Goal: Transaction & Acquisition: Subscribe to service/newsletter

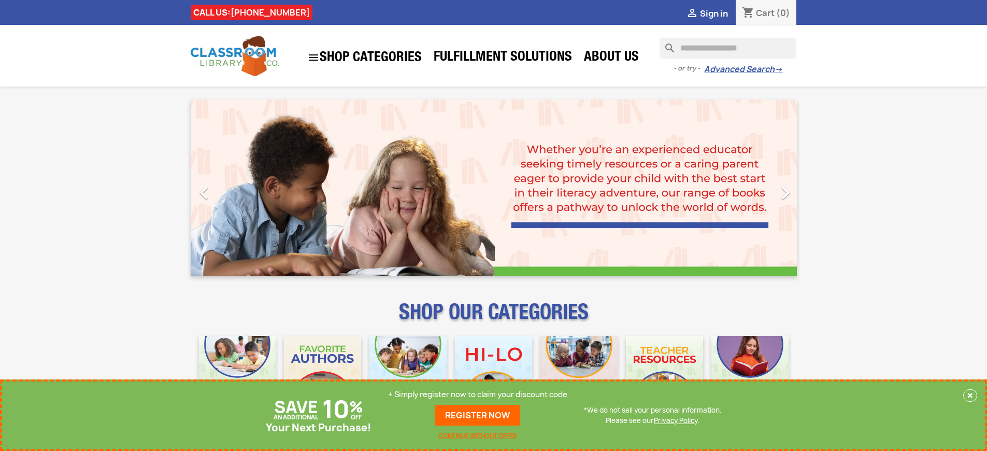
click at [478, 394] on p "+ Simply register now to claim your discount code" at bounding box center [477, 394] width 179 height 10
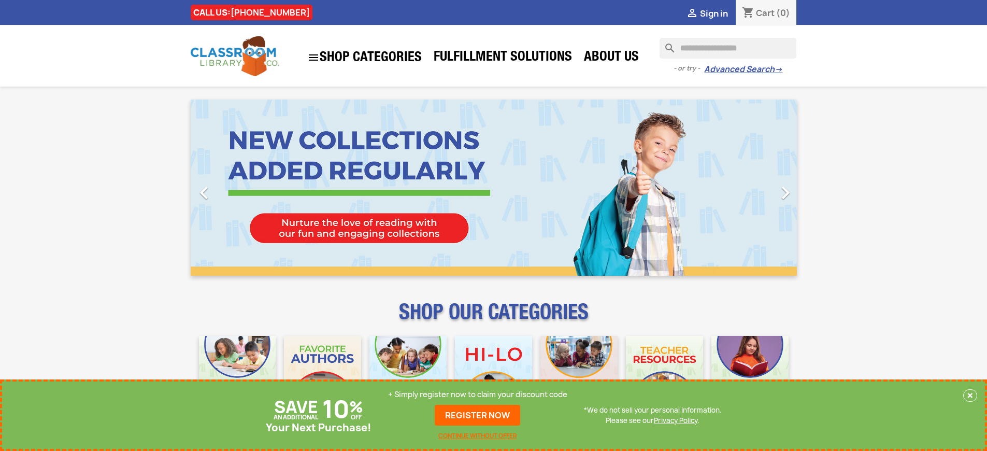
click at [478, 394] on p "+ Simply register now to claim your discount code" at bounding box center [477, 394] width 179 height 10
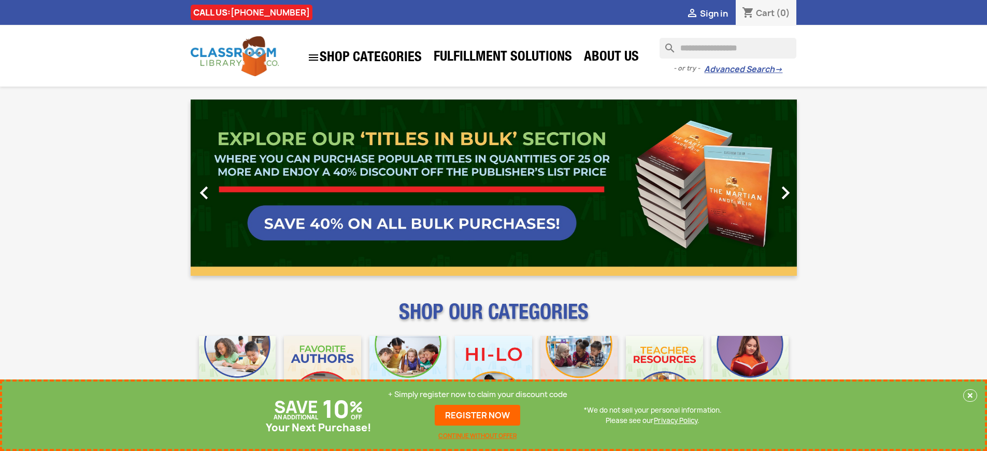
click at [478, 394] on p "+ Simply register now to claim your discount code" at bounding box center [477, 394] width 179 height 10
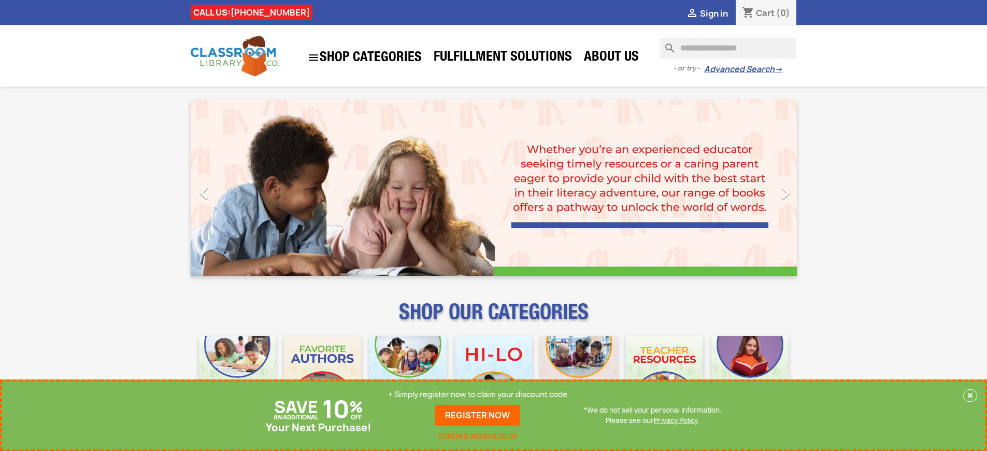
click at [478, 394] on p "+ Simply register now to claim your discount code" at bounding box center [477, 394] width 179 height 10
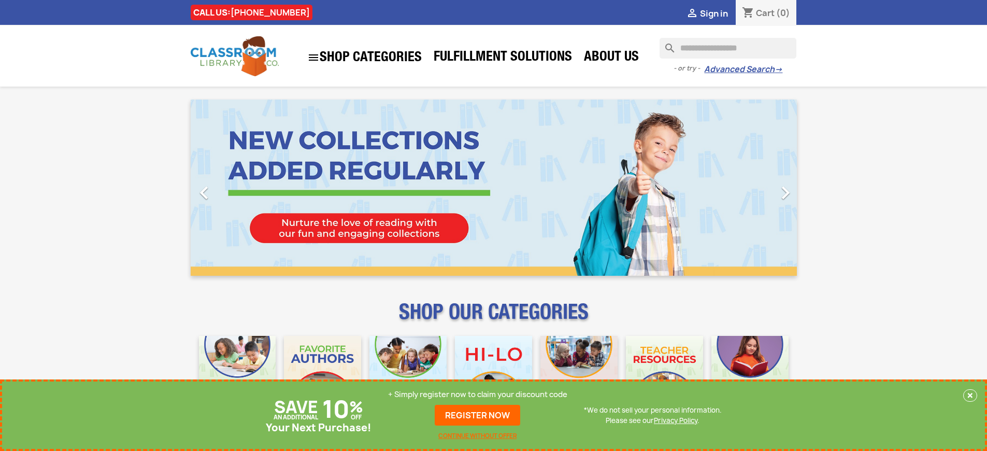
click at [478, 394] on p "+ Simply register now to claim your discount code" at bounding box center [477, 394] width 179 height 10
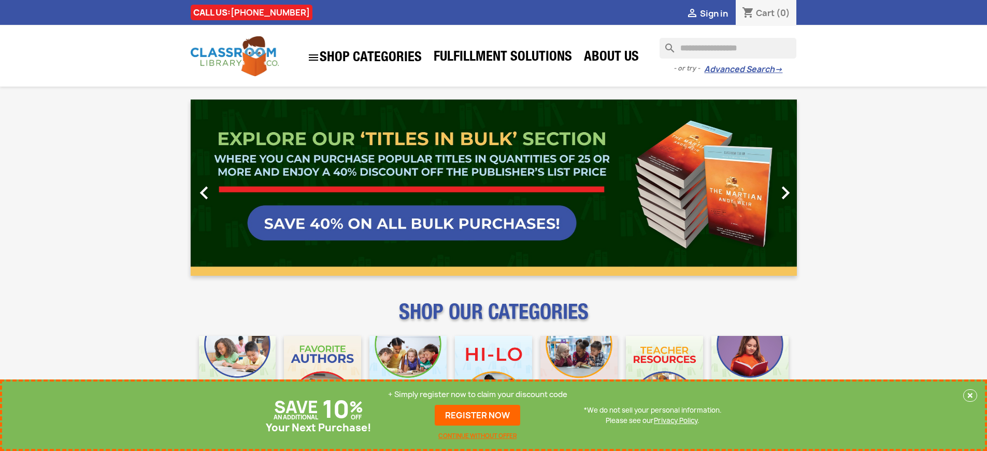
click at [478, 394] on p "+ Simply register now to claim your discount code" at bounding box center [477, 394] width 179 height 10
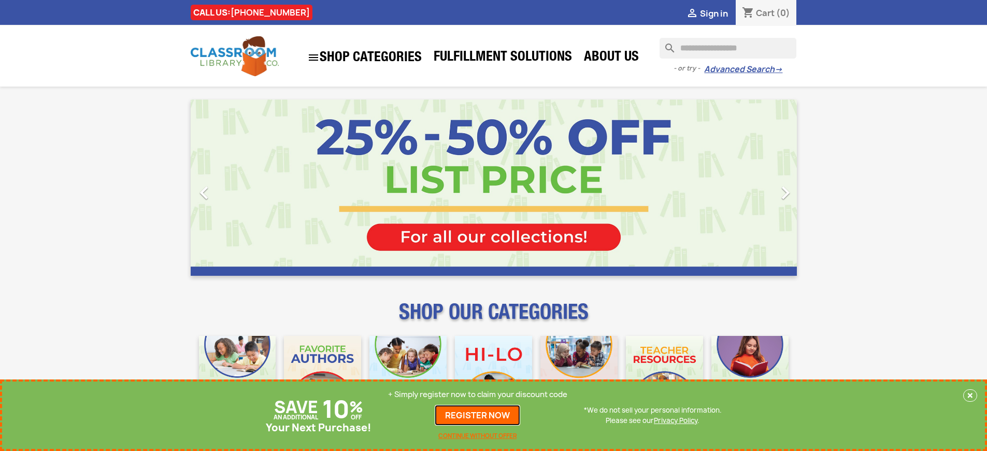
click at [478, 415] on link "REGISTER NOW" at bounding box center [478, 415] width 86 height 21
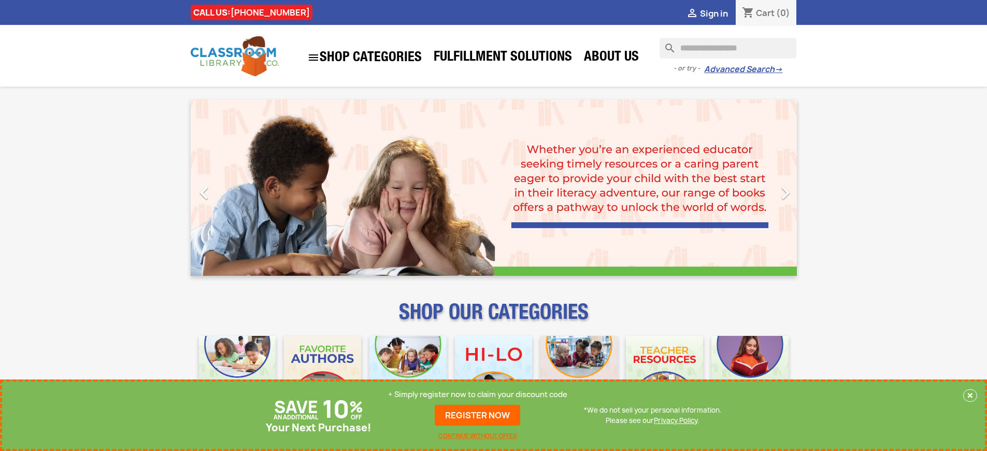
click at [478, 394] on p "+ Simply register now to claim your discount code" at bounding box center [477, 394] width 179 height 10
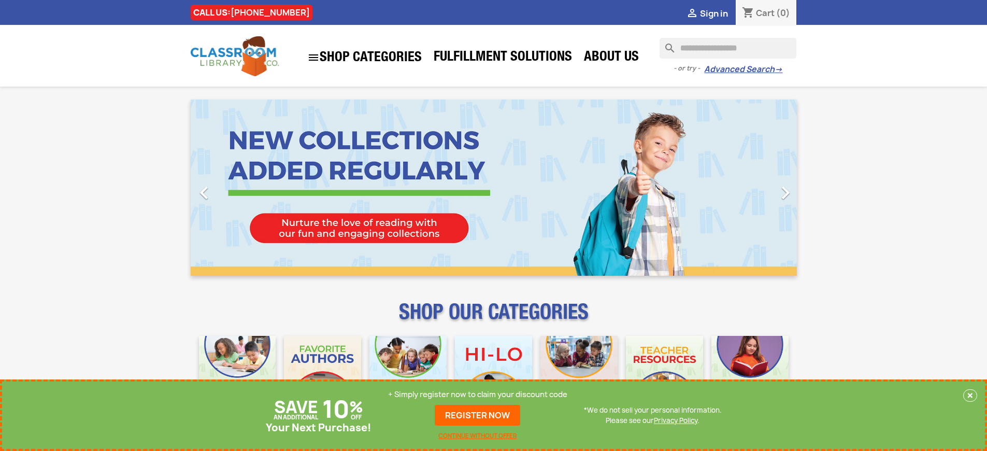
click at [478, 394] on p "+ Simply register now to claim your discount code" at bounding box center [477, 394] width 179 height 10
click at [478, 415] on link "REGISTER NOW" at bounding box center [478, 415] width 86 height 21
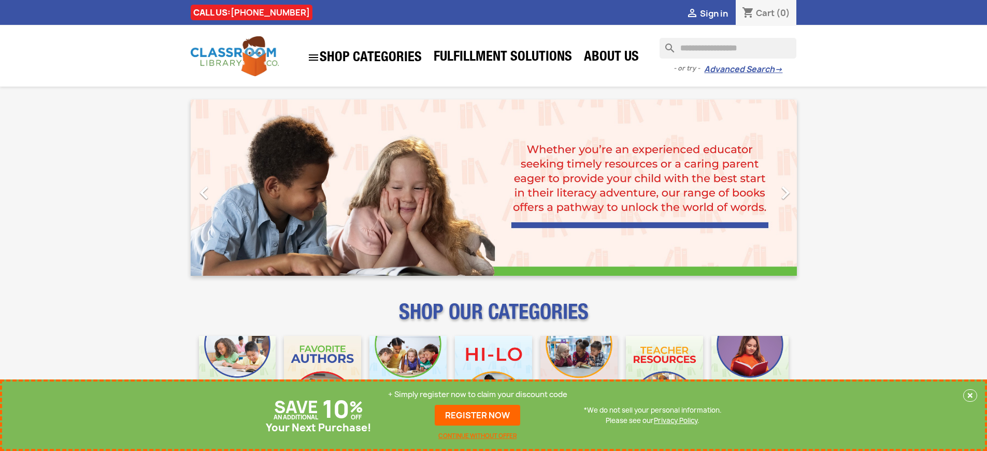
click at [478, 394] on p "+ Simply register now to claim your discount code" at bounding box center [477, 394] width 179 height 10
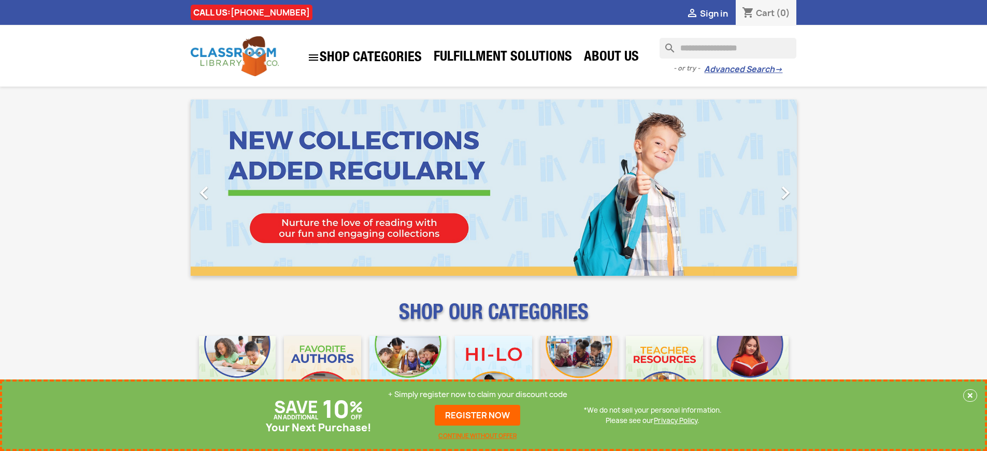
click at [478, 394] on p "+ Simply register now to claim your discount code" at bounding box center [477, 394] width 179 height 10
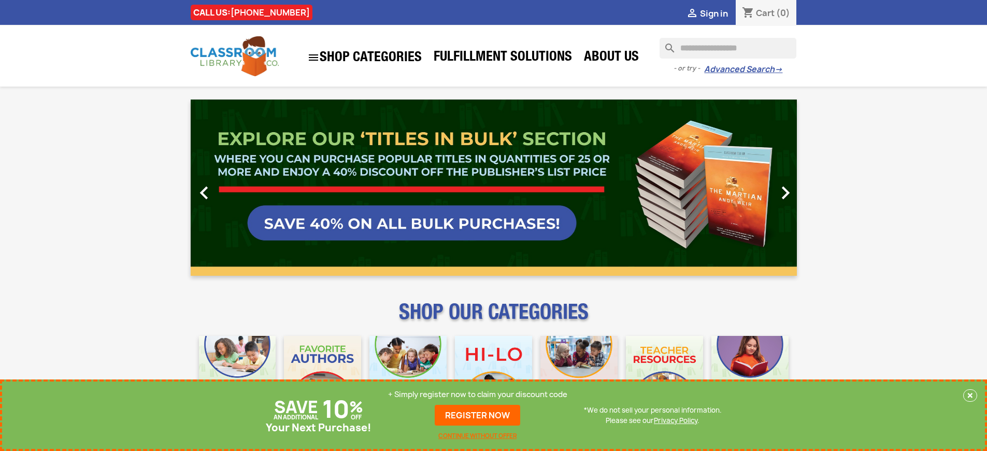
click at [478, 394] on p "+ Simply register now to claim your discount code" at bounding box center [477, 394] width 179 height 10
click at [478, 415] on link "REGISTER NOW" at bounding box center [478, 415] width 86 height 21
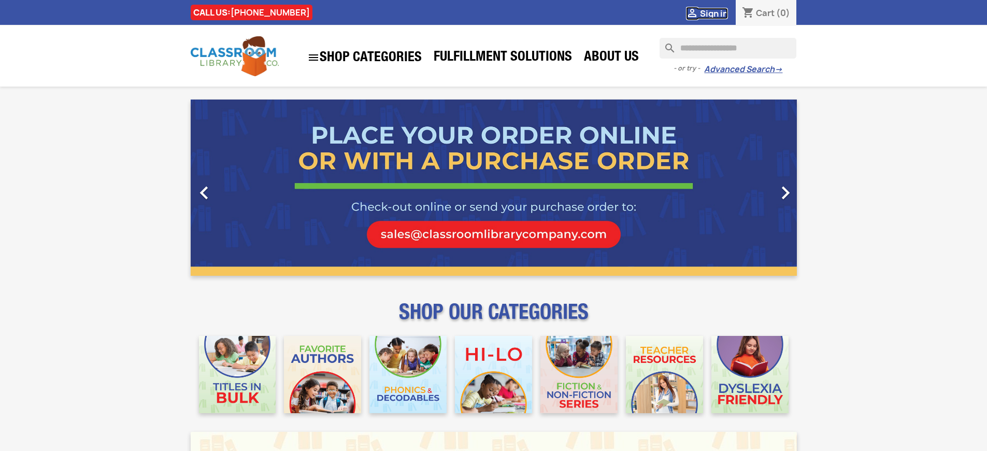
click at [714, 13] on span "Sign in" at bounding box center [714, 13] width 28 height 11
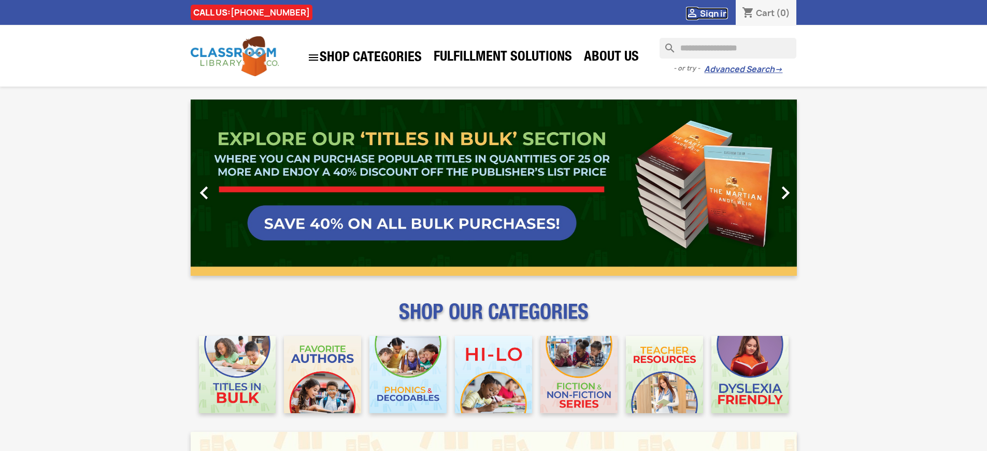
click at [714, 13] on span "Sign in" at bounding box center [714, 13] width 28 height 11
